Goal: Book appointment/travel/reservation

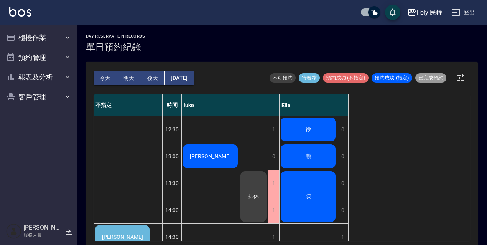
click at [288, 199] on div "陳" at bounding box center [308, 196] width 57 height 53
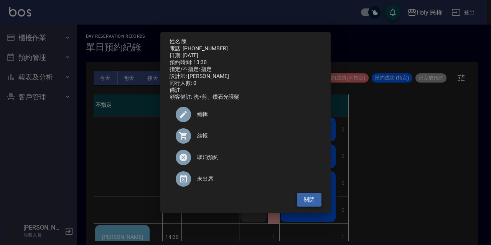
click at [304, 205] on button "關閉" at bounding box center [309, 200] width 25 height 14
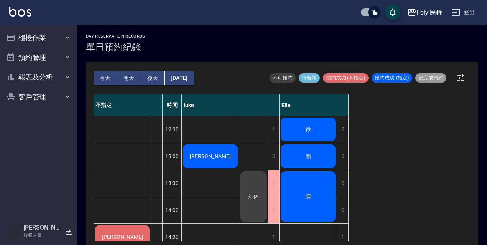
click at [304, 204] on div "陳" at bounding box center [308, 196] width 57 height 53
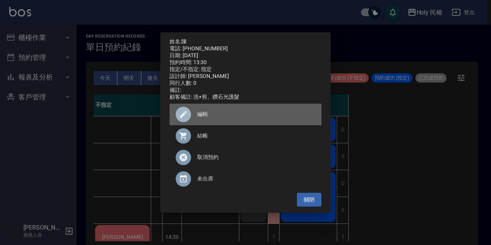
click at [202, 118] on span "編輯" at bounding box center [256, 114] width 118 height 8
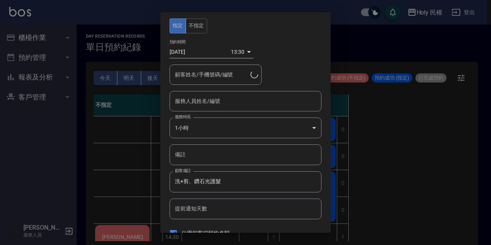
type input "Ella(無代號)"
type input "陳/0911209111/"
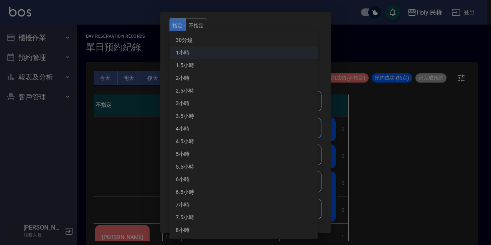
click at [201, 127] on body "Holy 民權 登出 櫃檯作業 打帳單 帳單列表 營業儀表板 現場電腦打卡 預約管理 預約管理 單日預約紀錄 單週預約紀錄 報表及分析 報表目錄 店家日報表 …" at bounding box center [245, 124] width 491 height 249
click at [202, 65] on li "1.5小時" at bounding box center [244, 65] width 148 height 13
type input "3"
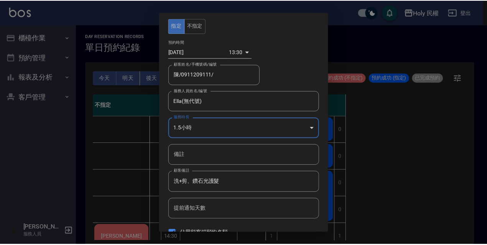
scroll to position [28, 0]
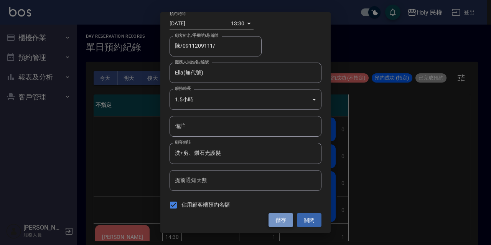
click at [279, 222] on button "儲存" at bounding box center [281, 220] width 25 height 14
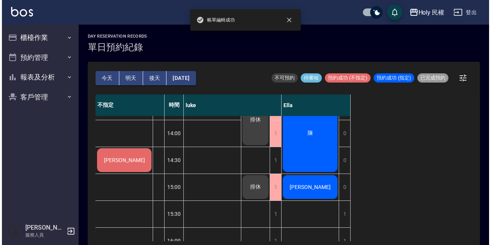
scroll to position [0, 0]
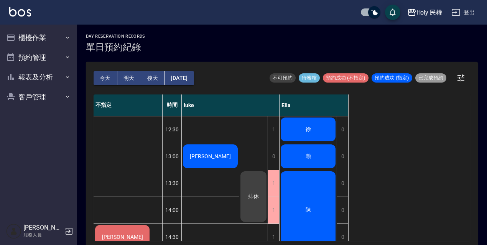
click at [222, 158] on div "[PERSON_NAME]" at bounding box center [210, 156] width 57 height 26
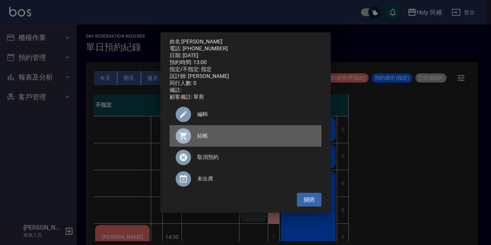
click at [204, 137] on span "結帳" at bounding box center [256, 136] width 118 height 8
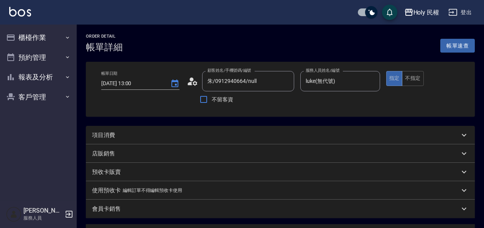
click at [219, 138] on div "項目消費" at bounding box center [276, 135] width 368 height 8
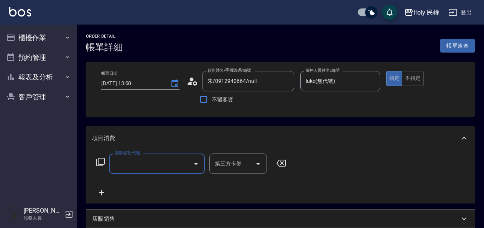
click at [129, 160] on input "服務名稱/代號" at bounding box center [150, 163] width 77 height 13
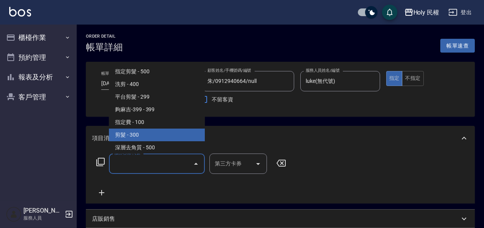
click at [141, 133] on span "剪髮 - 300" at bounding box center [157, 135] width 96 height 13
type input "剪髮(C02)"
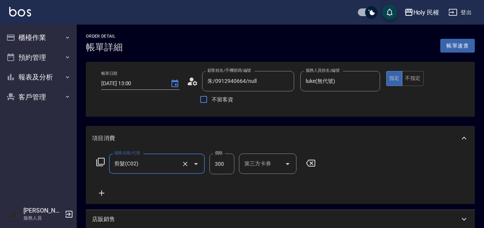
scroll to position [226, 0]
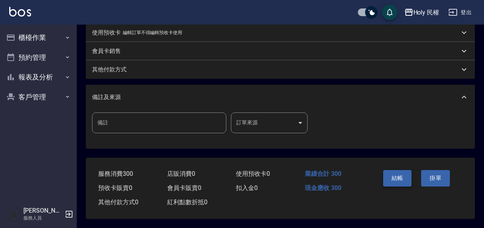
click at [400, 174] on button "結帳" at bounding box center [397, 178] width 29 height 16
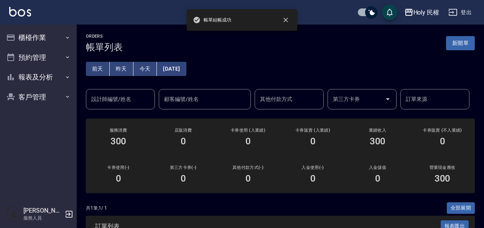
scroll to position [81, 0]
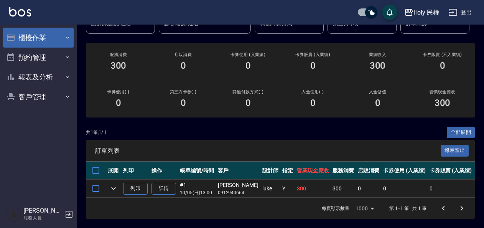
click at [45, 41] on button "櫃檯作業" at bounding box center [38, 38] width 71 height 20
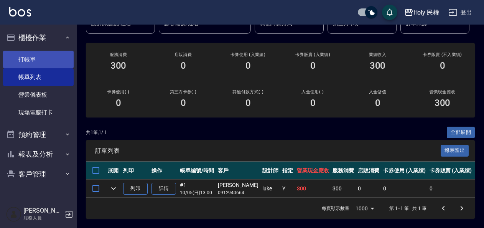
click at [51, 59] on link "打帳單" at bounding box center [38, 60] width 71 height 18
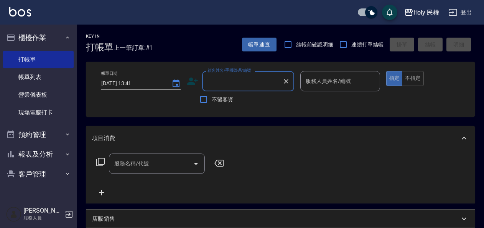
type input "ㄢ"
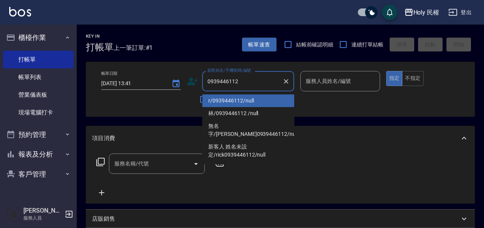
click at [226, 103] on li "r/0939446112/null" at bounding box center [248, 100] width 92 height 13
type input "r/0939446112/null"
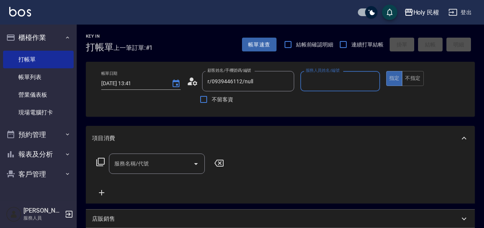
click at [349, 83] on input "服務人員姓名/編號" at bounding box center [340, 80] width 73 height 13
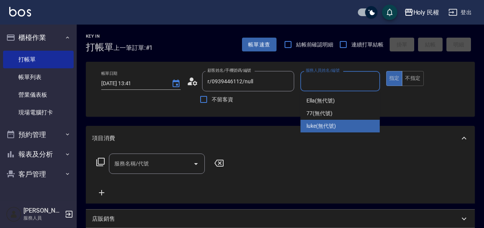
click at [333, 127] on span "luke (無代號)" at bounding box center [322, 126] width 30 height 8
type input "luke(無代號)"
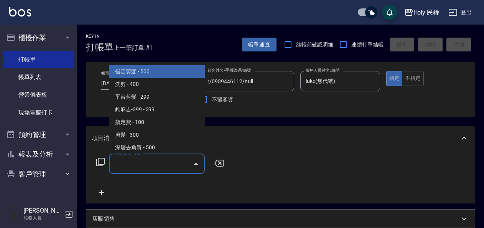
click at [149, 163] on input "服務名稱/代號" at bounding box center [150, 163] width 77 height 13
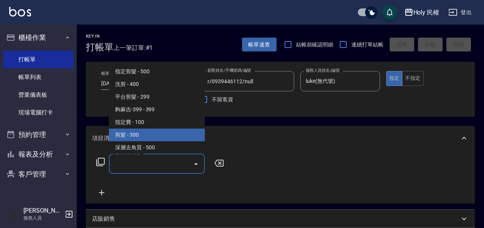
click at [139, 131] on span "剪髮 - 300" at bounding box center [157, 135] width 96 height 13
type input "剪髮(C02)"
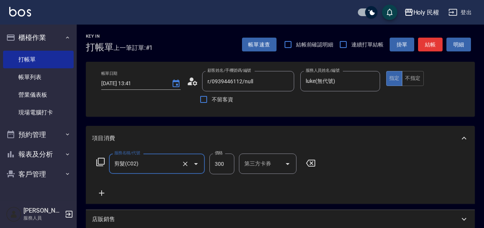
click at [424, 44] on button "結帳" at bounding box center [430, 45] width 25 height 14
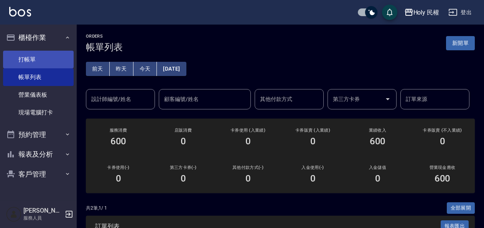
click at [36, 63] on link "打帳單" at bounding box center [38, 60] width 71 height 18
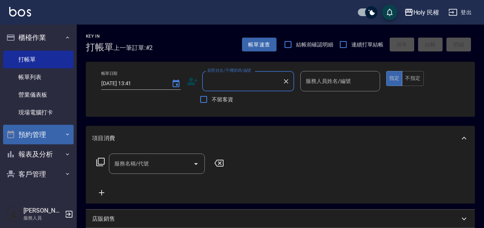
click at [41, 137] on button "預約管理" at bounding box center [38, 135] width 71 height 20
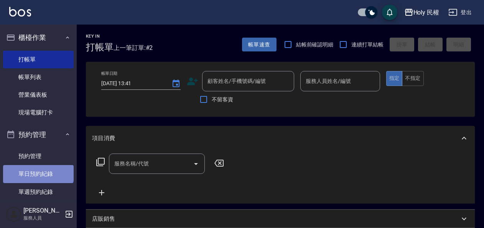
click at [38, 170] on link "單日預約紀錄" at bounding box center [38, 174] width 71 height 18
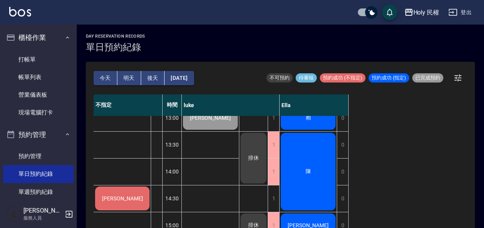
scroll to position [77, 0]
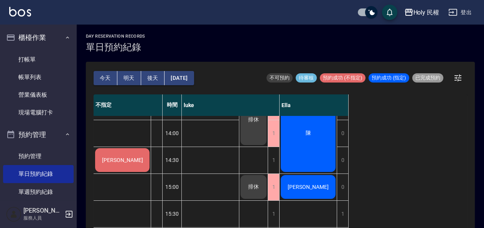
click at [181, 79] on button "[DATE]" at bounding box center [179, 78] width 29 height 14
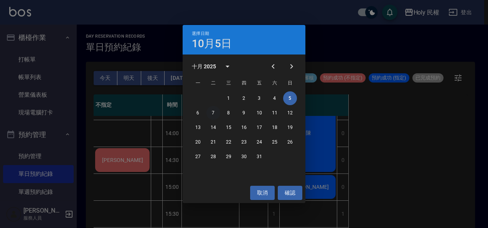
click at [212, 112] on button "7" at bounding box center [213, 113] width 14 height 14
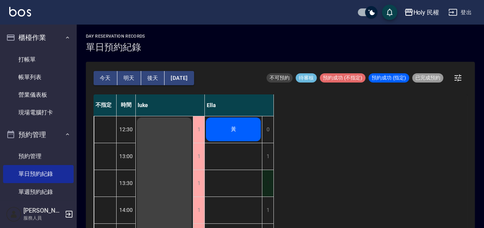
click at [269, 180] on div "1" at bounding box center [268, 183] width 12 height 26
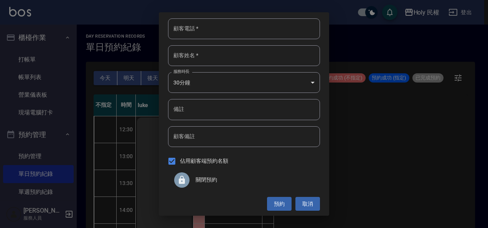
click at [249, 24] on input "顧客電話   *" at bounding box center [244, 28] width 152 height 21
type input "09"
click at [311, 207] on button "取消" at bounding box center [307, 204] width 25 height 14
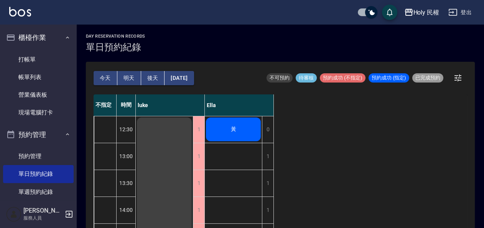
click at [125, 183] on div "13:30" at bounding box center [126, 183] width 19 height 27
click at [104, 185] on div at bounding box center [105, 183] width 22 height 26
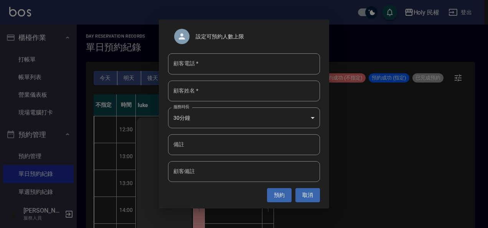
drag, startPoint x: 252, startPoint y: 56, endPoint x: 245, endPoint y: 61, distance: 9.1
click at [251, 57] on input "顧客電話   *" at bounding box center [244, 63] width 152 height 21
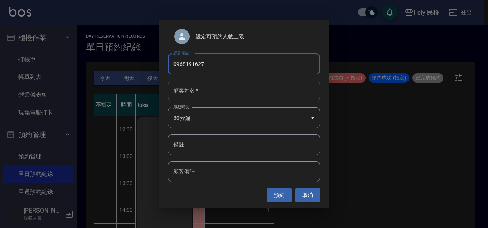
type input "0968191627"
click at [234, 89] on input "顧客姓名   *" at bounding box center [244, 91] width 152 height 21
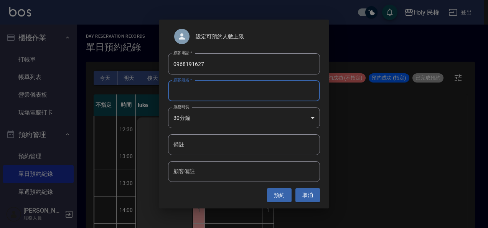
type input "h"
type input "蔡"
click at [282, 193] on button "預約" at bounding box center [279, 195] width 25 height 14
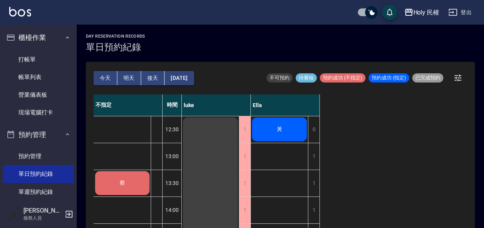
click at [104, 78] on button "今天" at bounding box center [106, 78] width 24 height 14
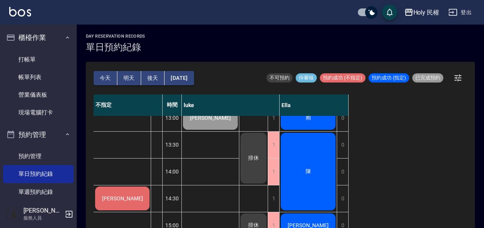
scroll to position [77, 0]
